Goal: Information Seeking & Learning: Learn about a topic

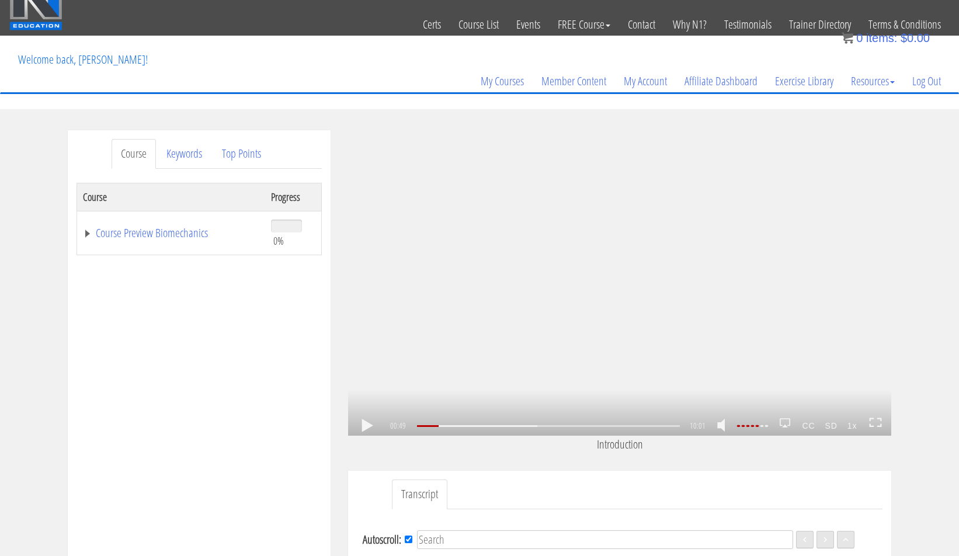
scroll to position [71, 0]
click at [363, 426] on link at bounding box center [367, 426] width 20 height 0
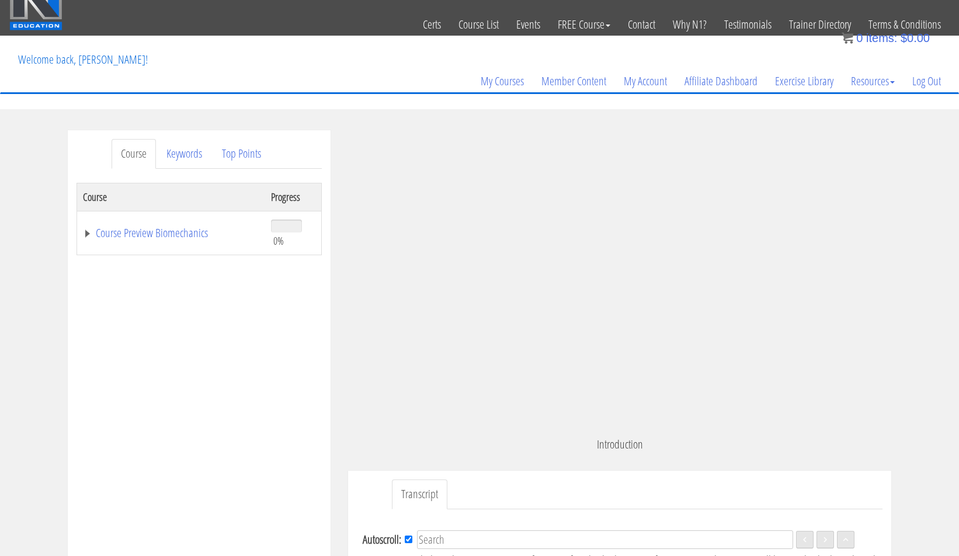
scroll to position [107, 0]
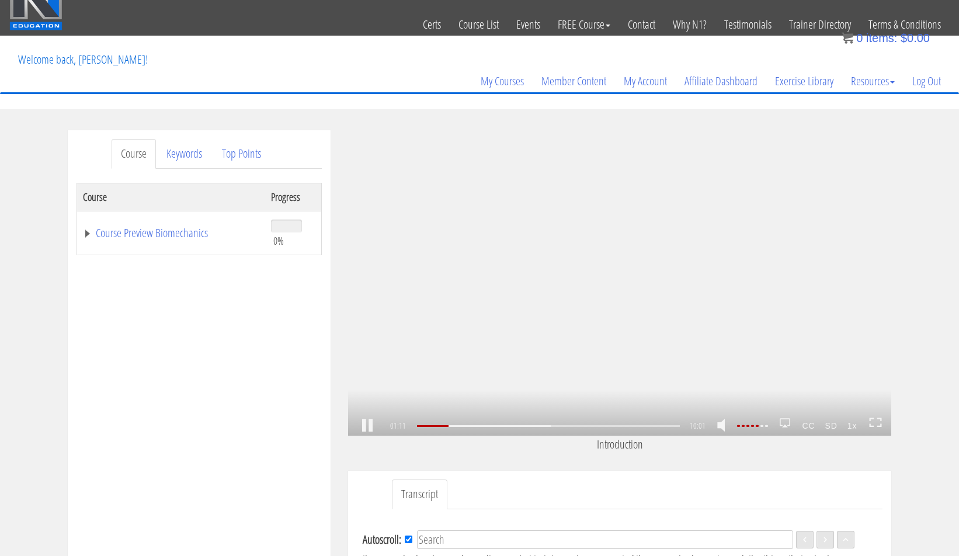
click at [369, 426] on link at bounding box center [367, 426] width 20 height 0
drag, startPoint x: 435, startPoint y: 430, endPoint x: 399, endPoint y: 428, distance: 36.3
click at [399, 428] on div "01:12 00:01 10:01 08:49 CC SD 1x" at bounding box center [619, 426] width 543 height 20
click at [359, 426] on link at bounding box center [367, 426] width 20 height 0
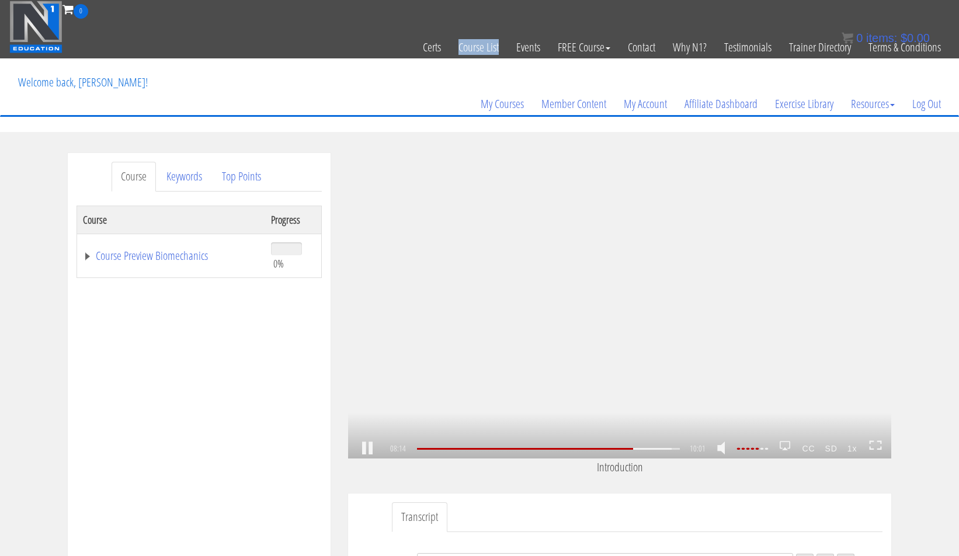
scroll to position [1121, 0]
click at [374, 449] on link at bounding box center [367, 449] width 20 height 0
click at [362, 449] on link at bounding box center [367, 449] width 20 height 0
click at [365, 449] on link at bounding box center [367, 449] width 20 height 0
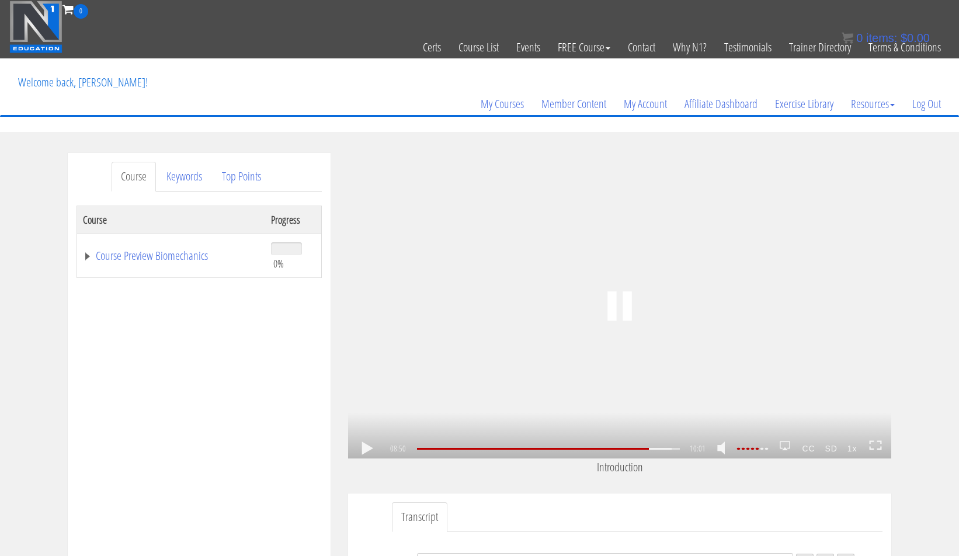
scroll to position [1211, 0]
click at [366, 449] on link at bounding box center [367, 449] width 20 height 0
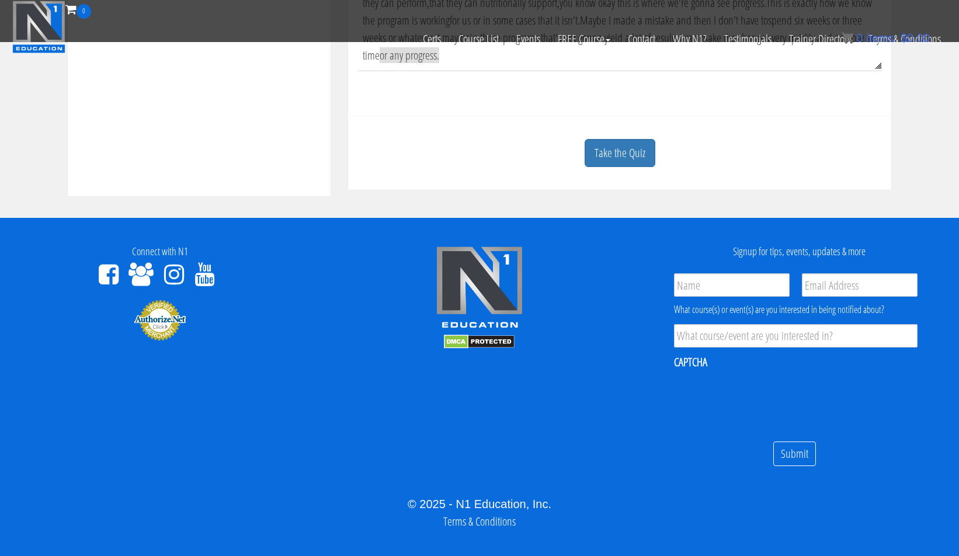
scroll to position [241, 0]
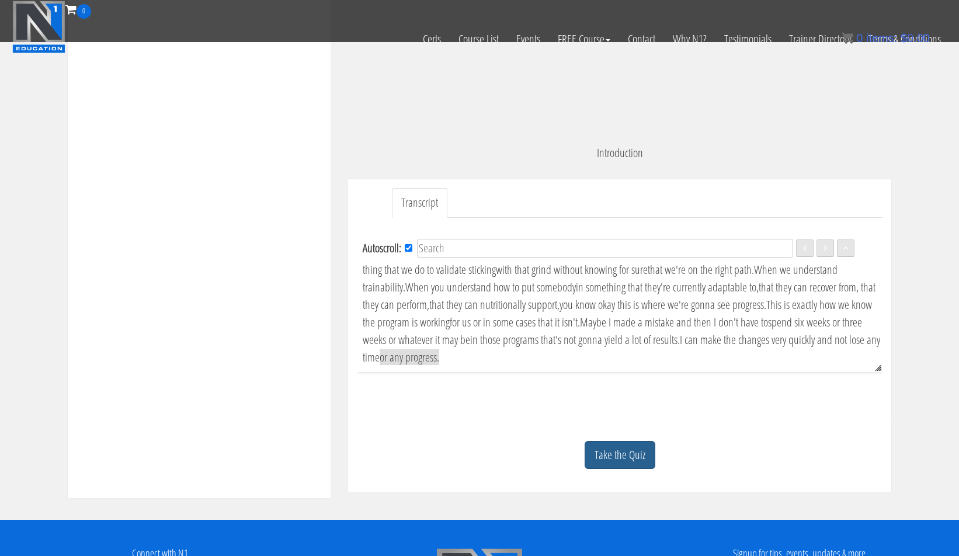
click at [629, 463] on link "Take the Quiz" at bounding box center [620, 455] width 71 height 29
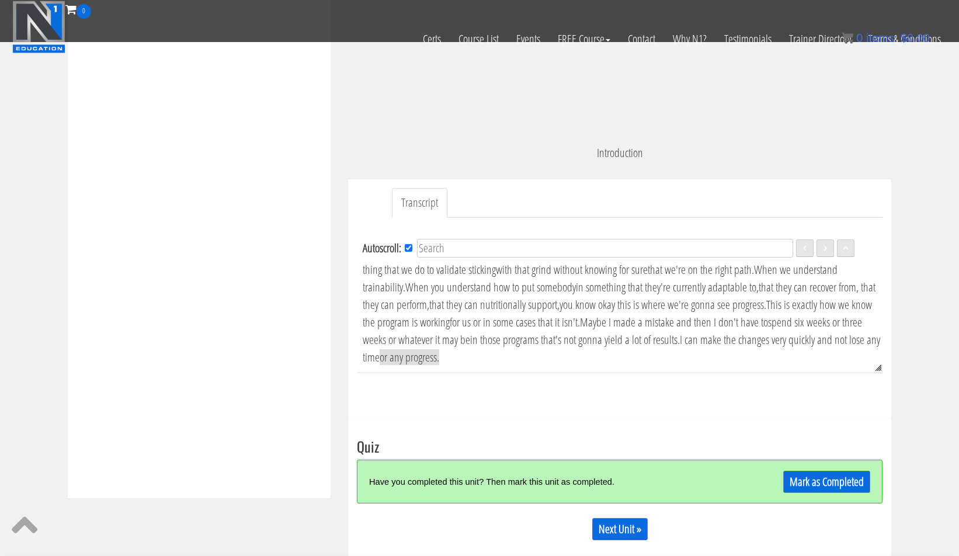
scroll to position [254, 0]
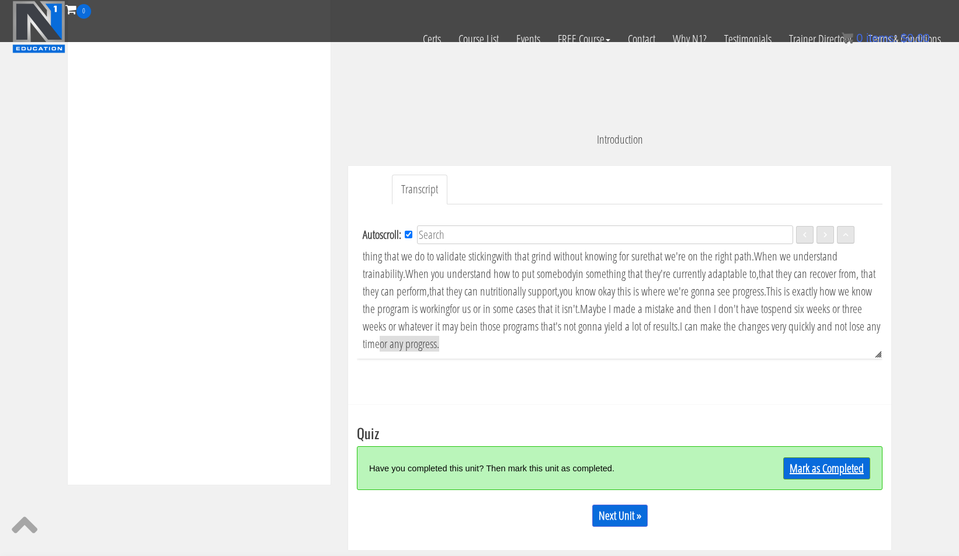
click at [850, 468] on link "Mark as Completed" at bounding box center [826, 468] width 87 height 22
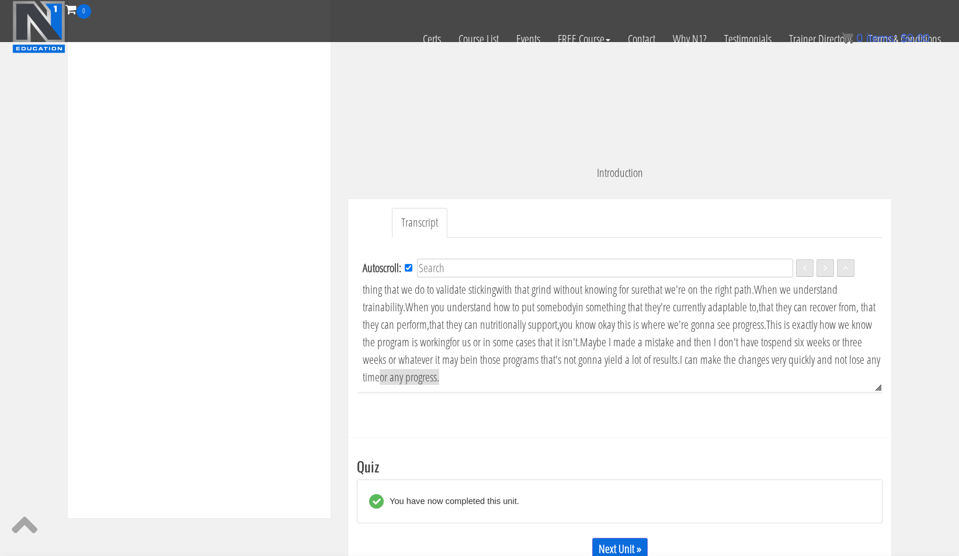
scroll to position [310, 0]
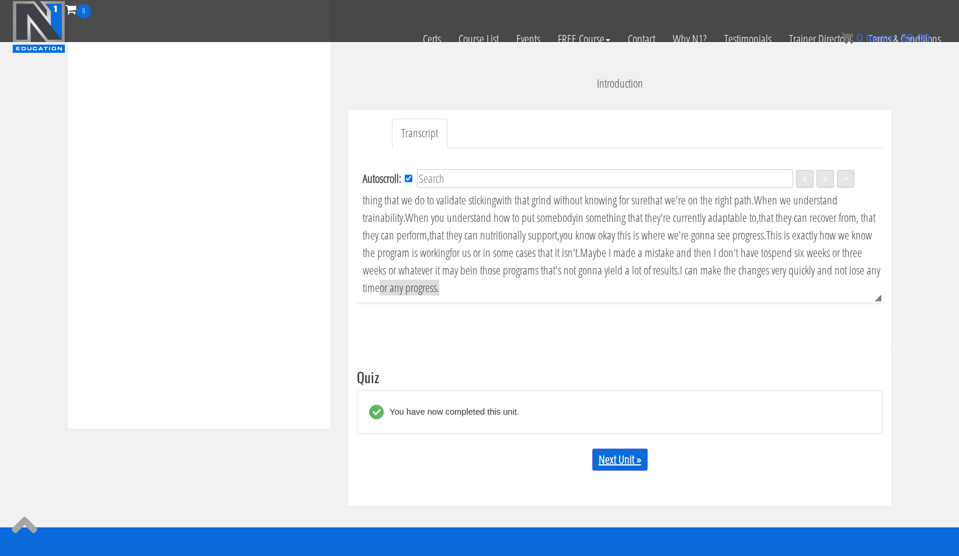
click at [607, 460] on link "Next Unit »" at bounding box center [619, 460] width 55 height 22
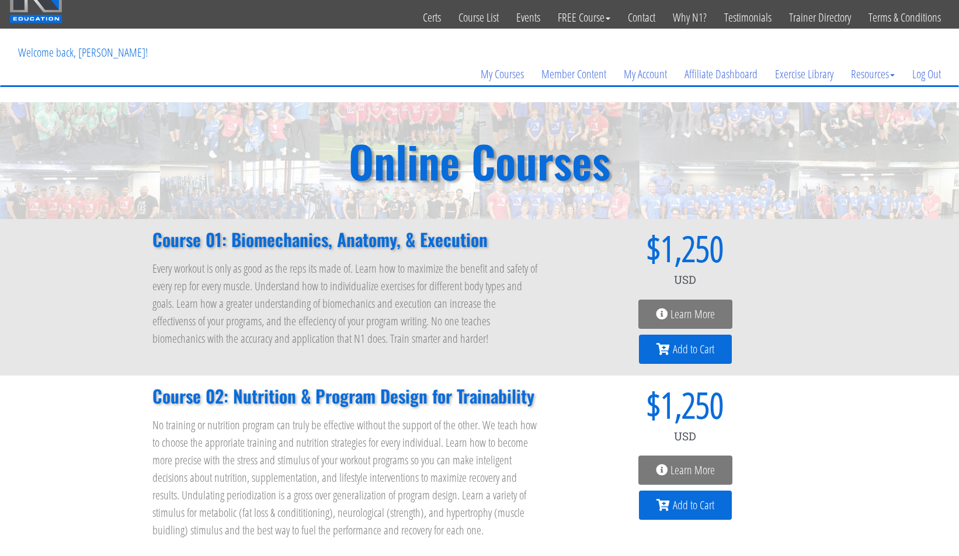
scroll to position [32, 0]
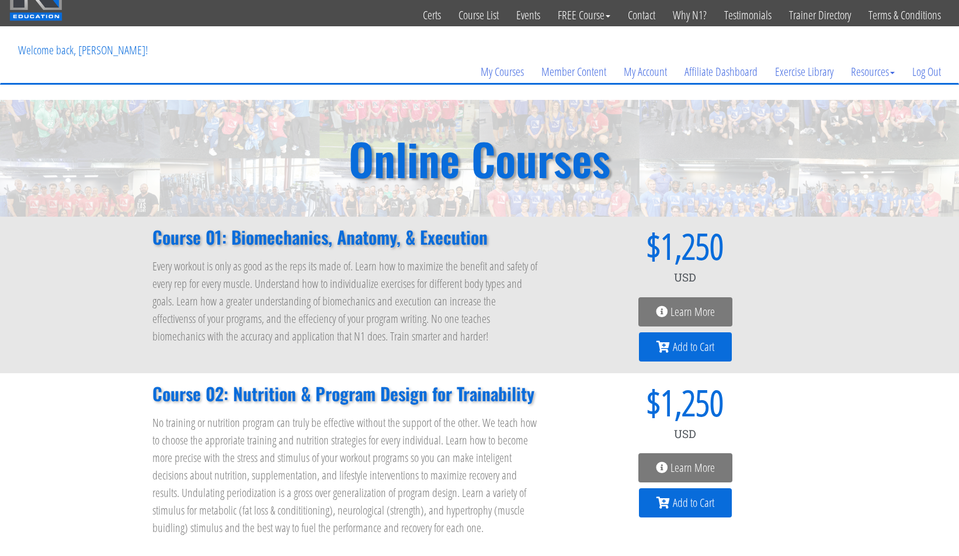
click at [660, 307] on icon at bounding box center [662, 312] width 12 height 12
click at [679, 309] on span "Learn More" at bounding box center [693, 312] width 44 height 12
click at [659, 309] on icon at bounding box center [662, 312] width 12 height 12
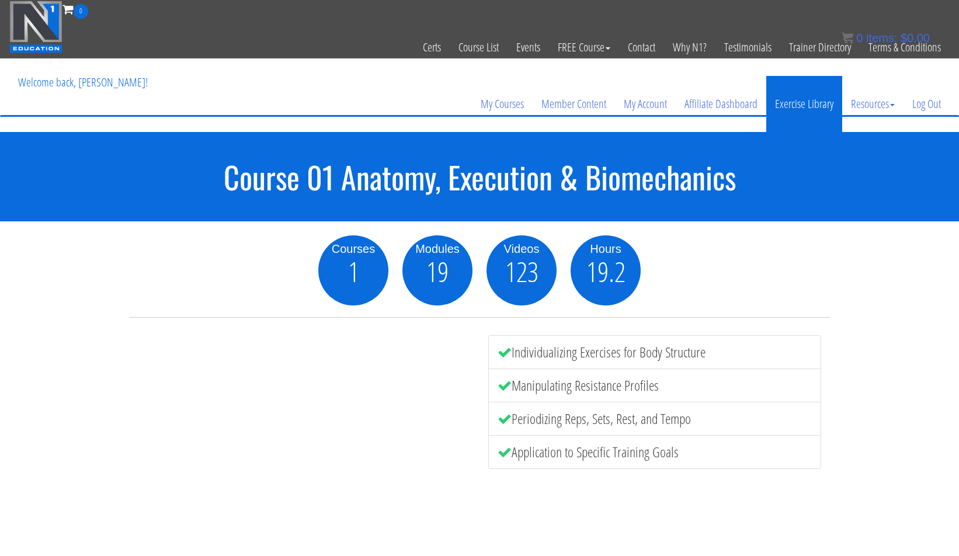
click at [784, 102] on link "Exercise Library" at bounding box center [804, 104] width 76 height 56
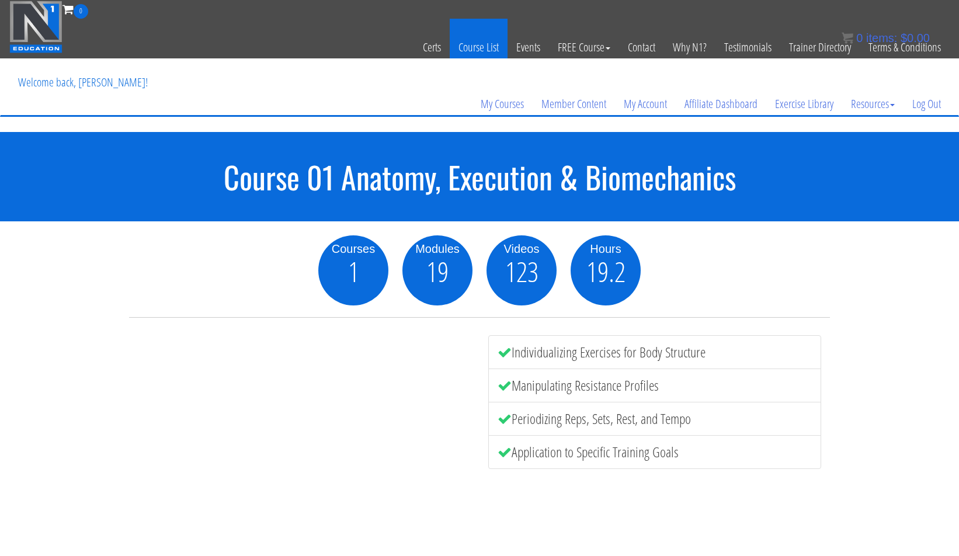
click at [475, 41] on link "Course List" at bounding box center [479, 47] width 58 height 57
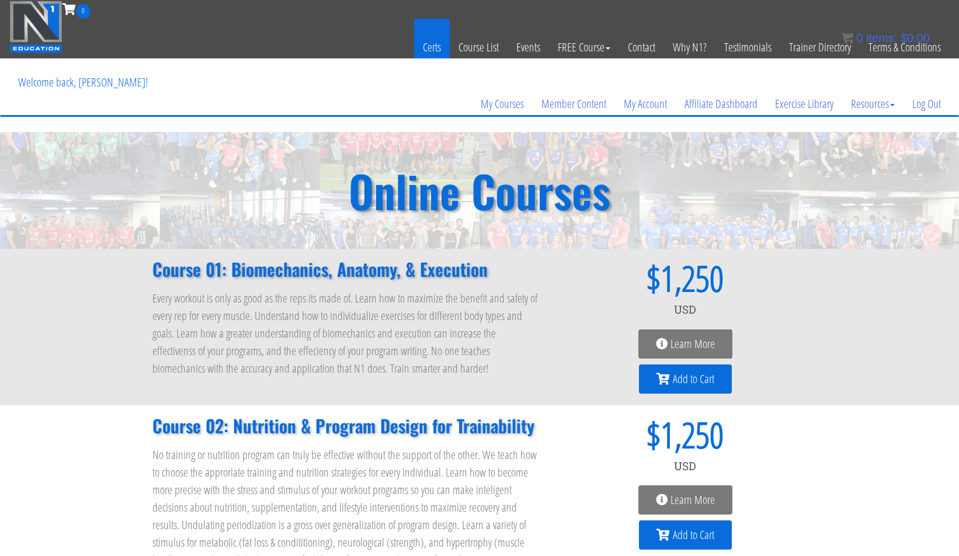
click at [422, 49] on link "Certs" at bounding box center [432, 47] width 36 height 57
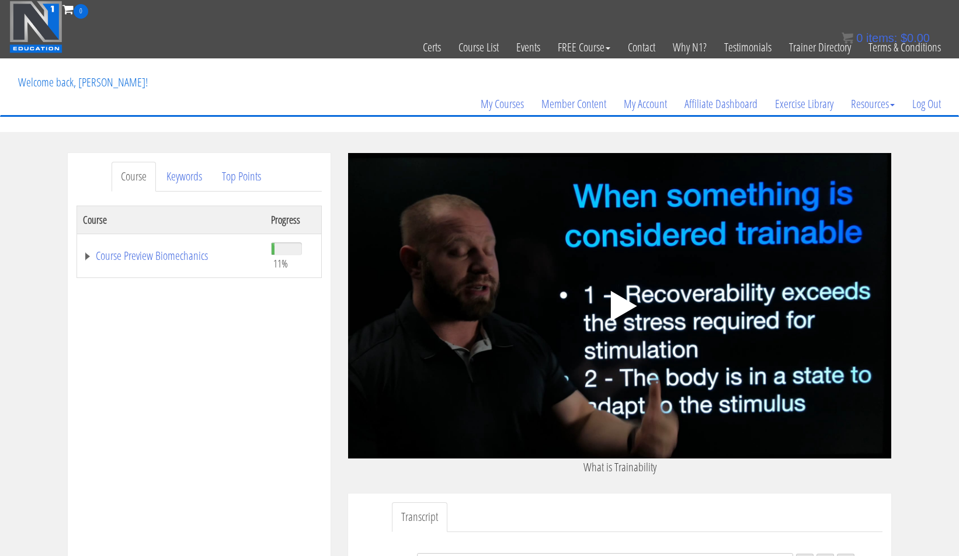
click at [623, 296] on icon ".fp-color-play{opacity:0.65;}.controlbutton{fill:#fff;}" at bounding box center [620, 306] width 74 height 74
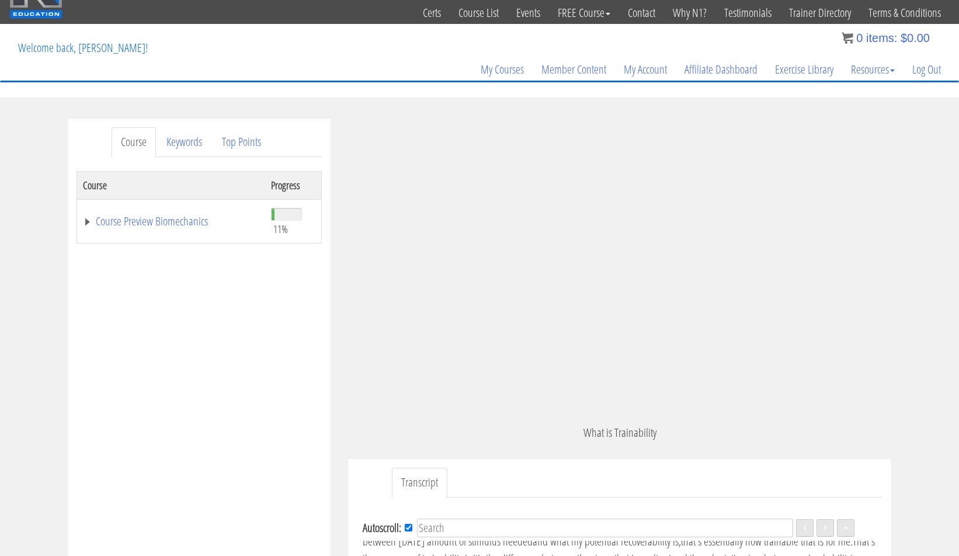
scroll to position [867, 0]
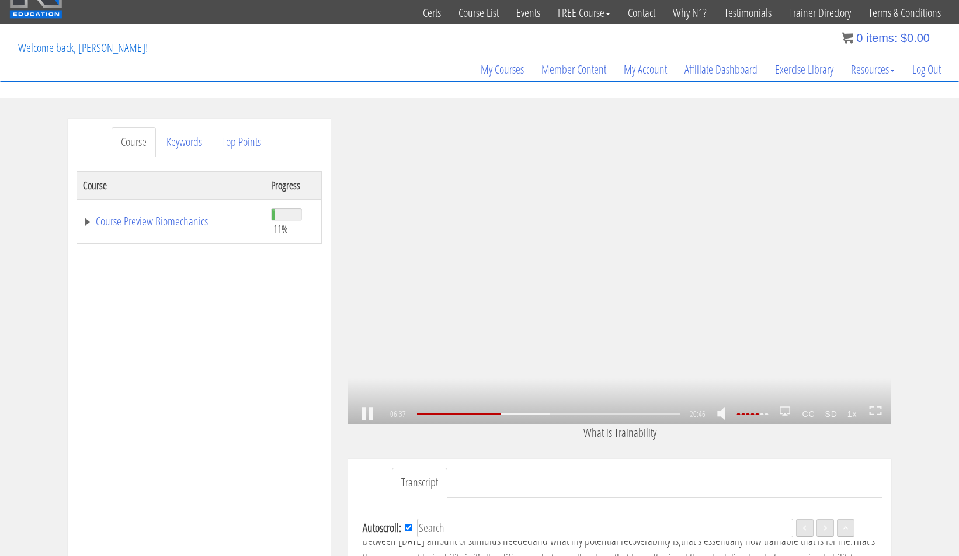
click at [360, 414] on link at bounding box center [367, 414] width 20 height 0
click at [367, 414] on link at bounding box center [367, 414] width 20 height 0
click at [495, 415] on div "06:09" at bounding box center [548, 415] width 263 height 2
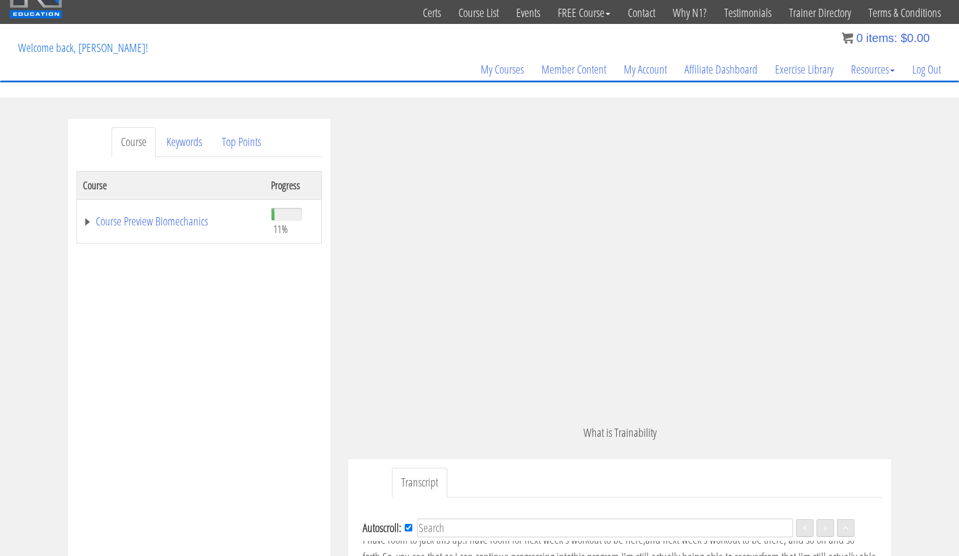
scroll to position [922, 0]
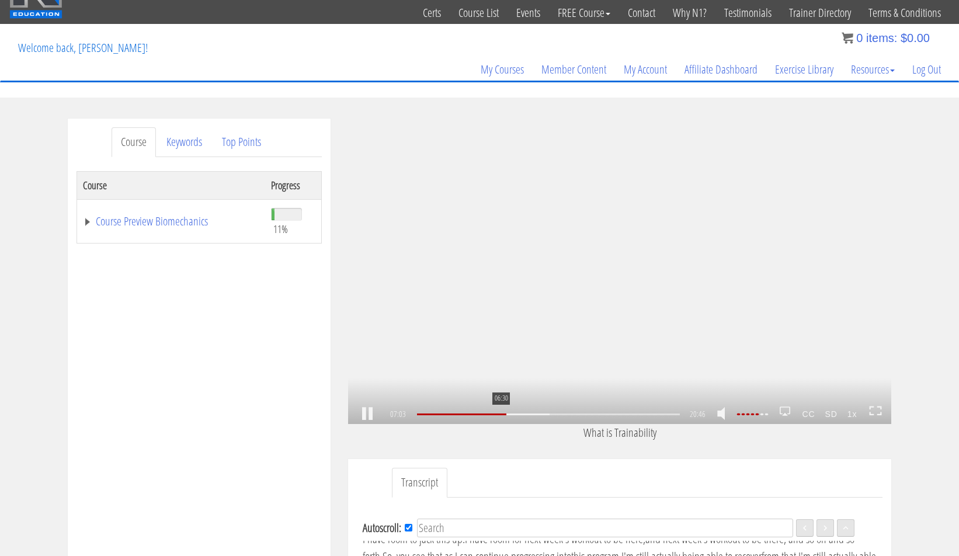
click at [500, 414] on div "06:30" at bounding box center [548, 415] width 263 height 2
click at [365, 414] on link at bounding box center [367, 414] width 20 height 0
click at [498, 414] on div "06:22" at bounding box center [548, 415] width 263 height 2
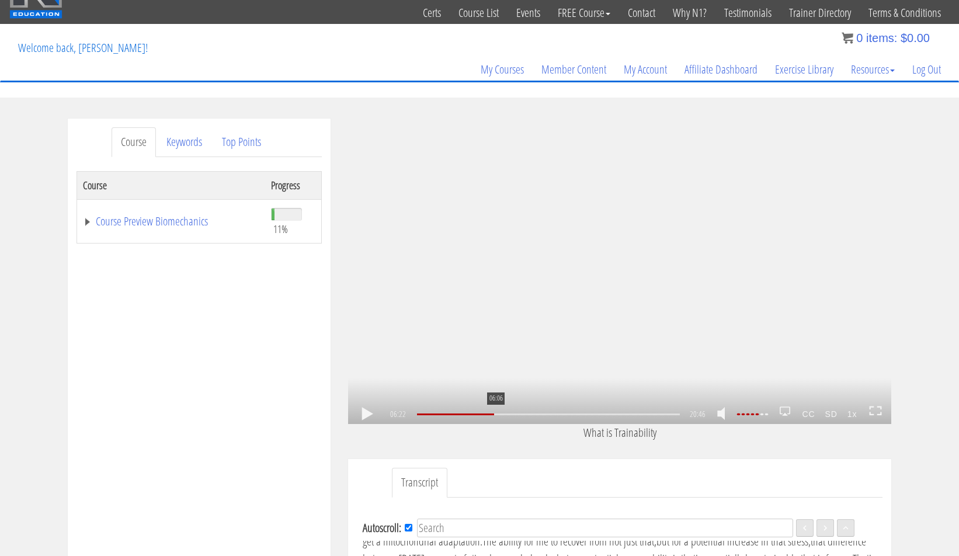
click at [494, 414] on div at bounding box center [455, 415] width 77 height 2
click at [367, 414] on link at bounding box center [367, 414] width 20 height 0
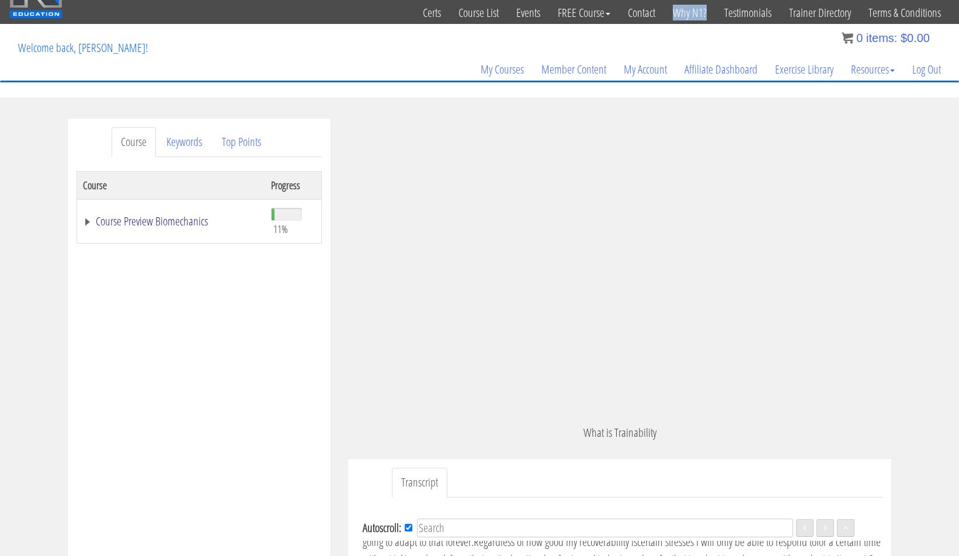
scroll to position [1085, 0]
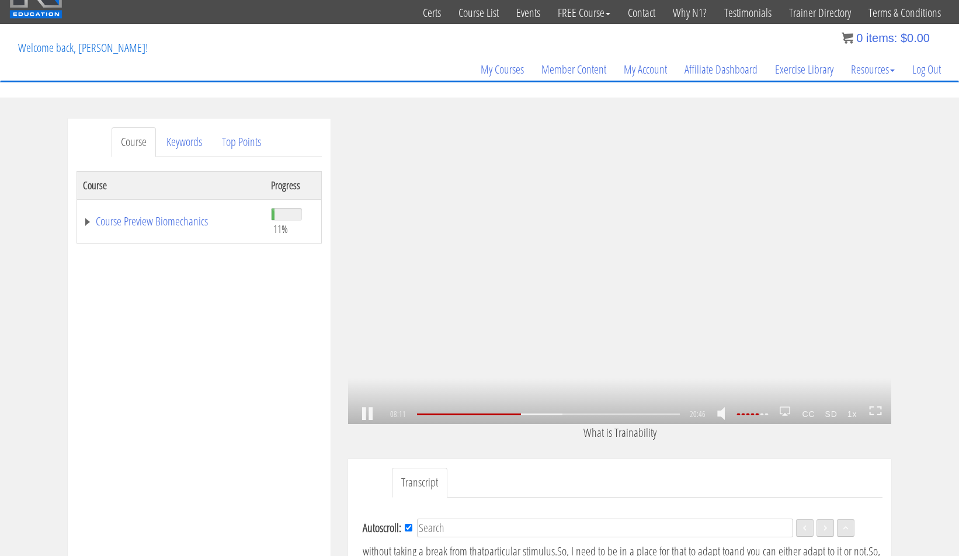
click at [367, 414] on link at bounding box center [367, 414] width 20 height 0
click at [366, 414] on link at bounding box center [367, 414] width 20 height 0
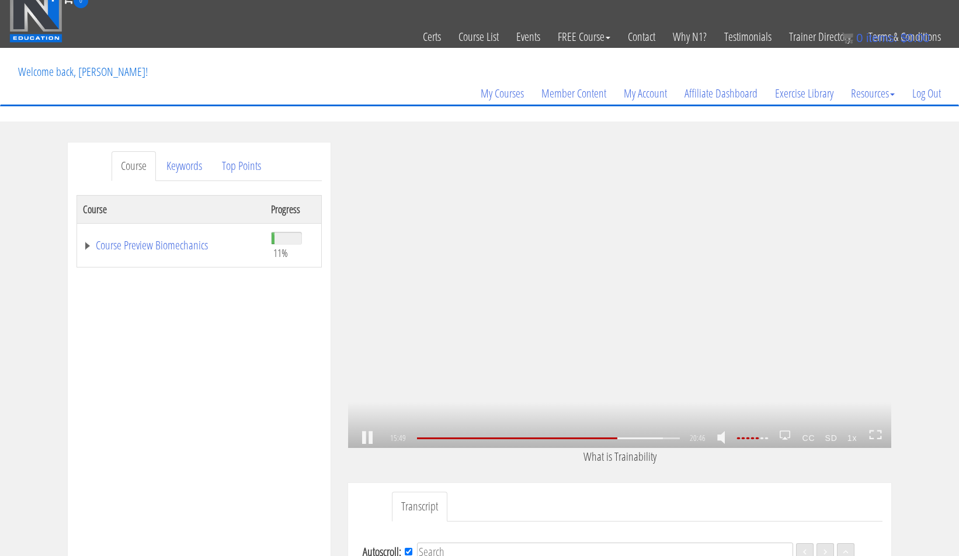
scroll to position [2153, 0]
click at [373, 438] on link at bounding box center [367, 438] width 20 height 0
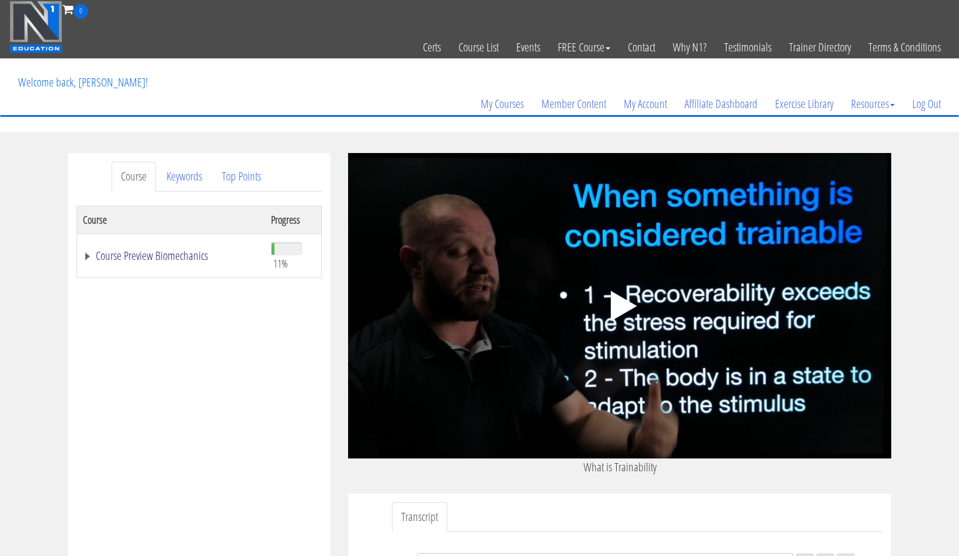
click at [140, 256] on link "Course Preview Biomechanics" at bounding box center [171, 256] width 176 height 12
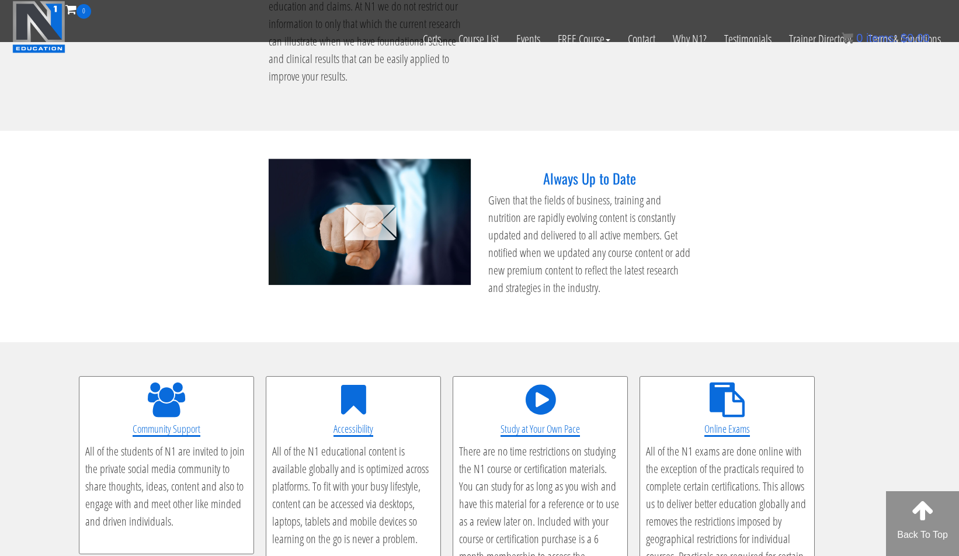
scroll to position [1987, 0]
